Goal: Transaction & Acquisition: Purchase product/service

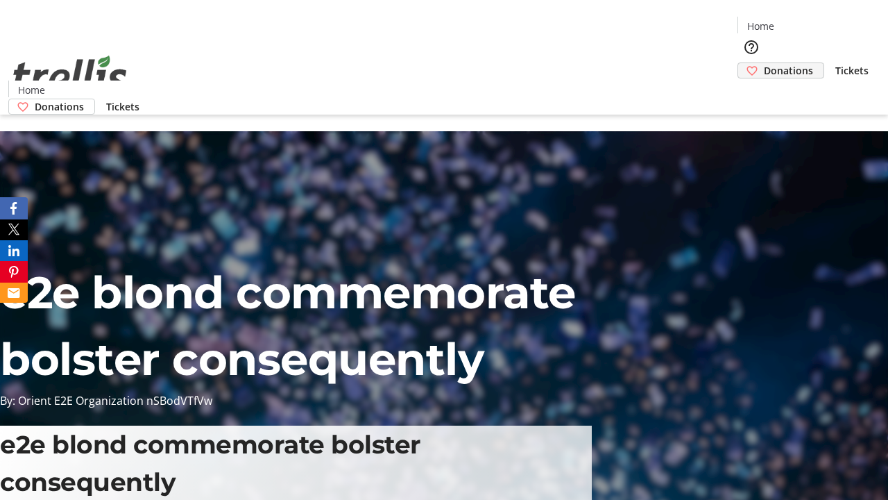
click at [764, 63] on span "Donations" at bounding box center [788, 70] width 49 height 15
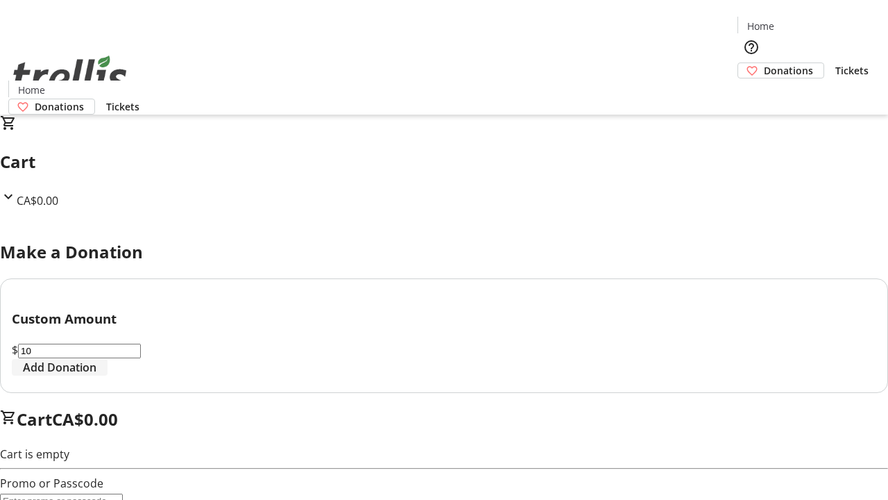
click at [96, 375] on span "Add Donation" at bounding box center [60, 367] width 74 height 17
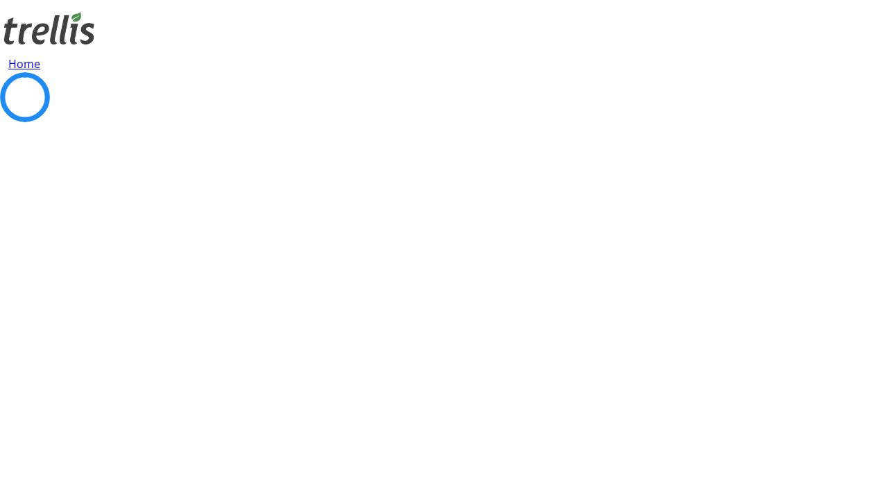
select select "CA"
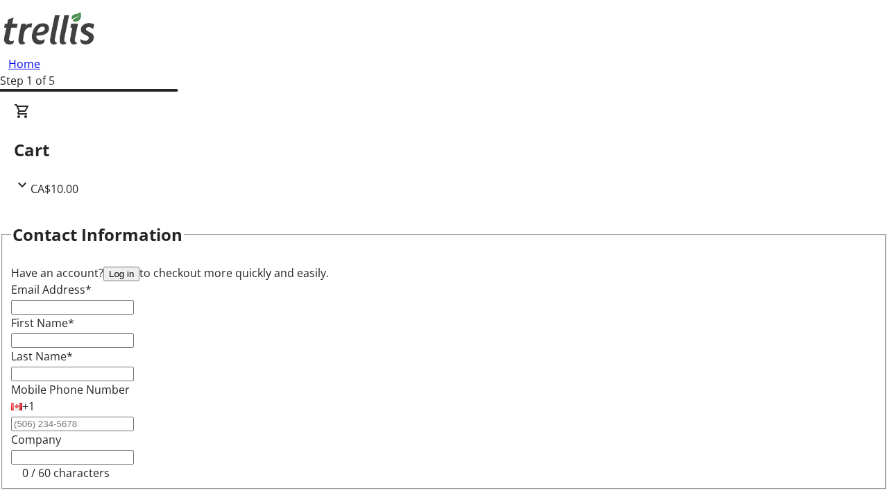
click at [139, 266] on button "Log in" at bounding box center [121, 273] width 36 height 15
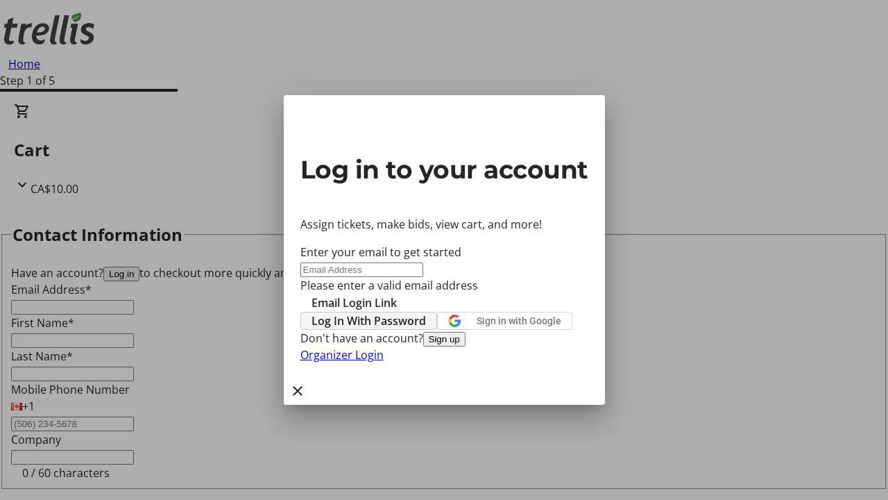
click at [426, 312] on span "Log In With Password" at bounding box center [369, 320] width 114 height 17
